Goal: Transaction & Acquisition: Purchase product/service

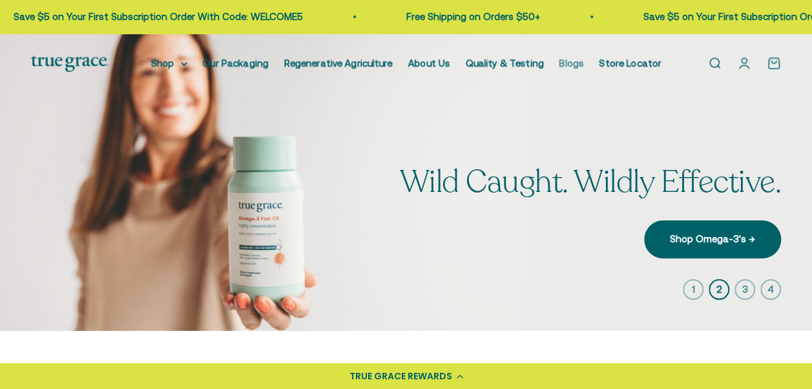
click at [567, 61] on link "Blogs" at bounding box center [572, 63] width 25 height 11
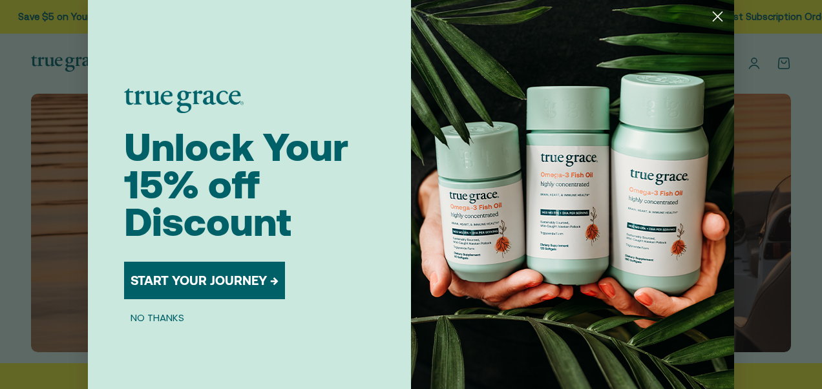
click at [715, 17] on circle "Close dialog" at bounding box center [717, 16] width 21 height 21
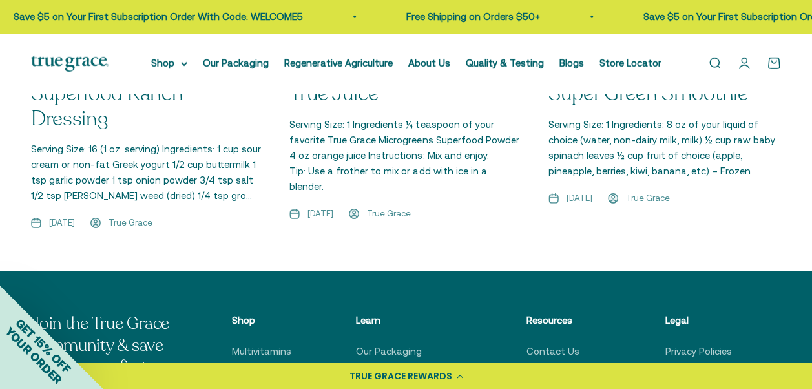
scroll to position [2024, 0]
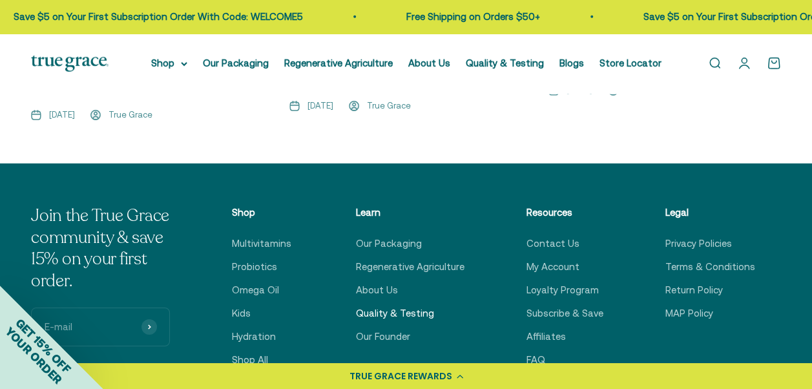
click at [396, 306] on link "Quality & Testing" at bounding box center [395, 314] width 78 height 16
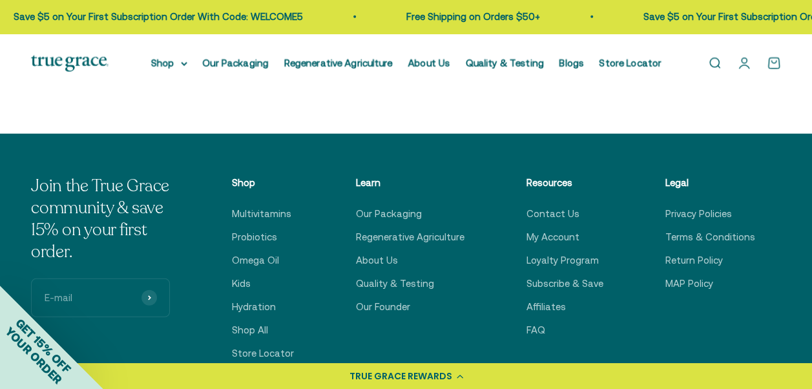
scroll to position [1797, 0]
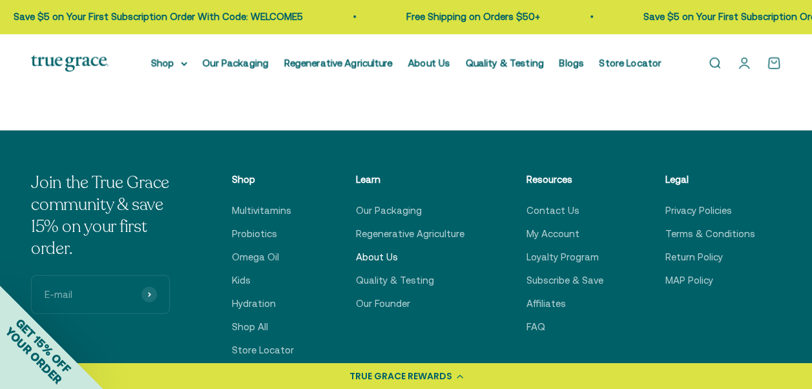
click at [377, 249] on link "About Us" at bounding box center [377, 257] width 42 height 16
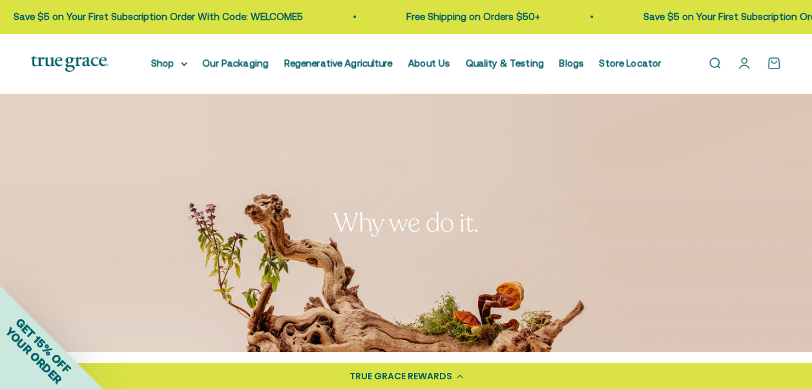
drag, startPoint x: 810, startPoint y: 43, endPoint x: 813, endPoint y: 91, distance: 48.5
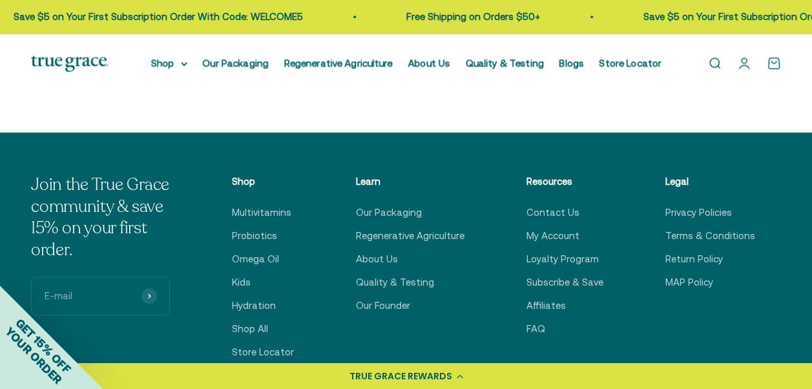
scroll to position [2777, 0]
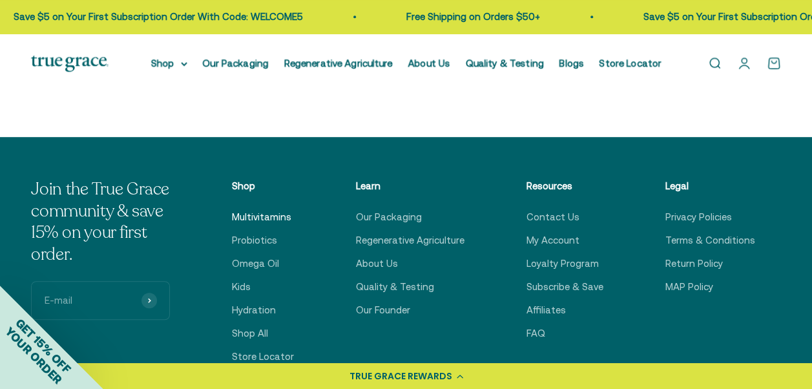
click at [272, 221] on link "Multivitamins" at bounding box center [261, 217] width 59 height 16
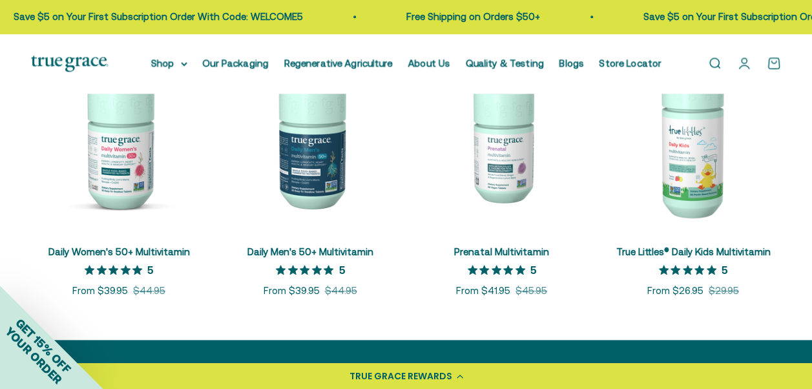
scroll to position [507, 0]
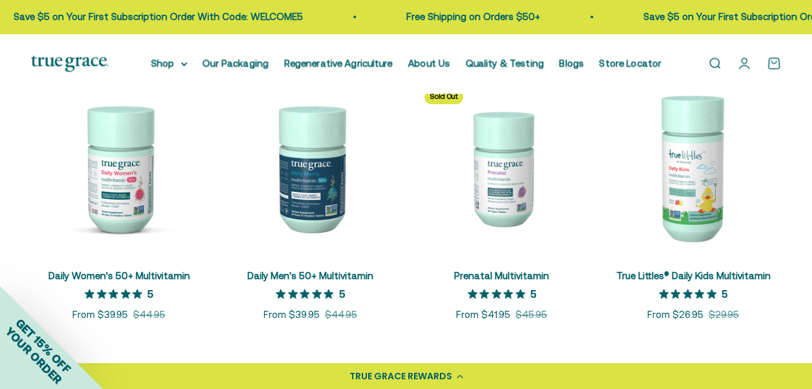
click at [314, 199] on img at bounding box center [310, 167] width 176 height 176
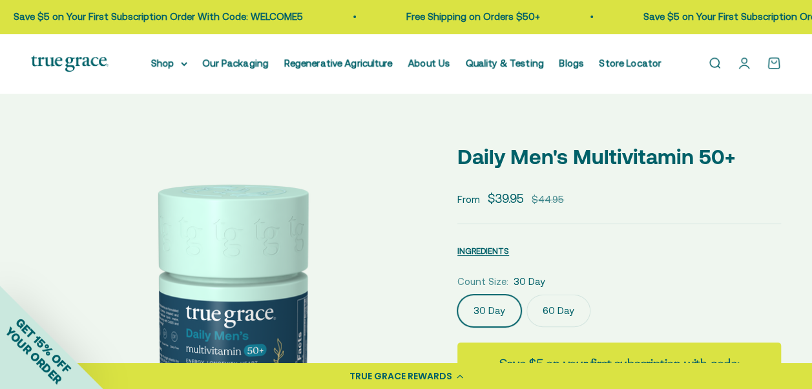
click at [812, 48] on div "Open navigation menu Open search Shop Multivitamins Women's Multivitamin Women'…" at bounding box center [406, 64] width 812 height 60
select select "3"
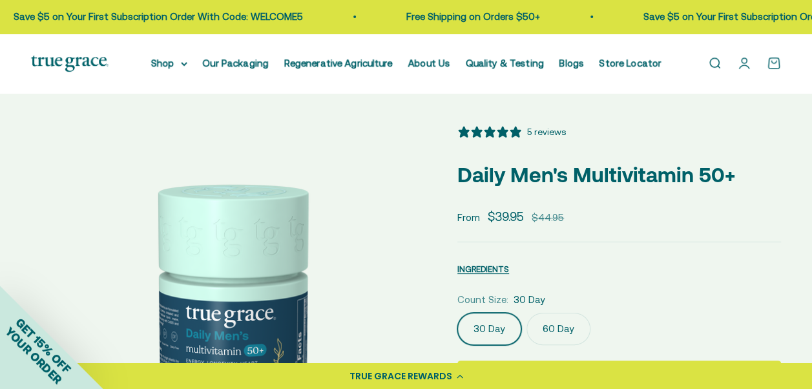
drag, startPoint x: 812, startPoint y: 48, endPoint x: 813, endPoint y: 85, distance: 37.5
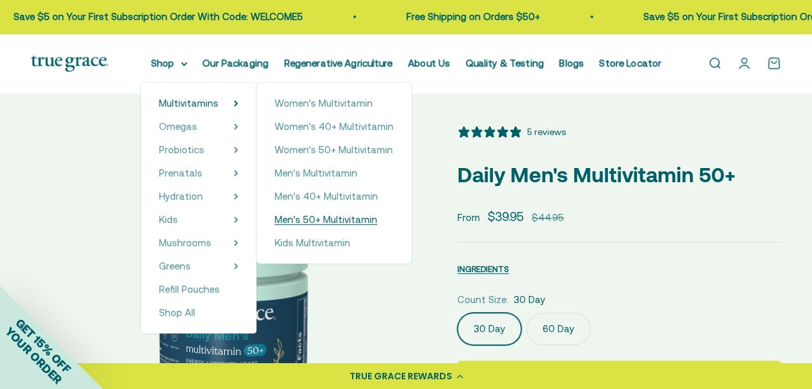
click at [342, 217] on span "Men's 50+ Multivitamin" at bounding box center [326, 219] width 103 height 11
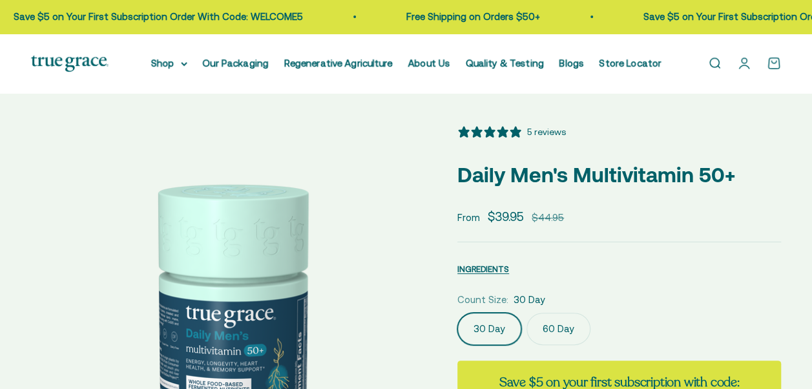
select select "3"
